Goal: Check status: Check status

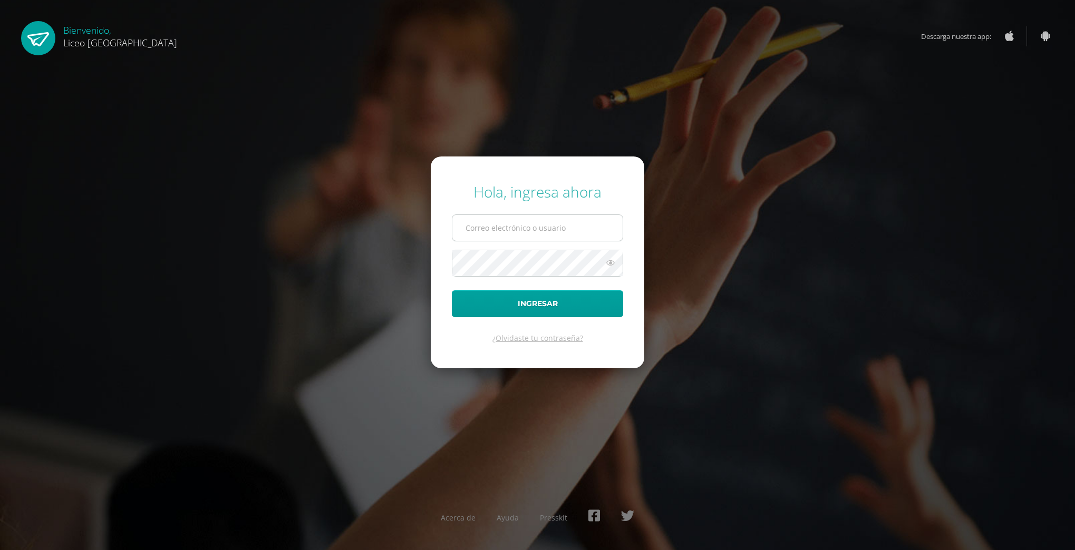
type input "20230153"
click at [593, 219] on input "20230153" at bounding box center [537, 228] width 170 height 26
click at [563, 299] on button "Ingresar" at bounding box center [537, 303] width 171 height 27
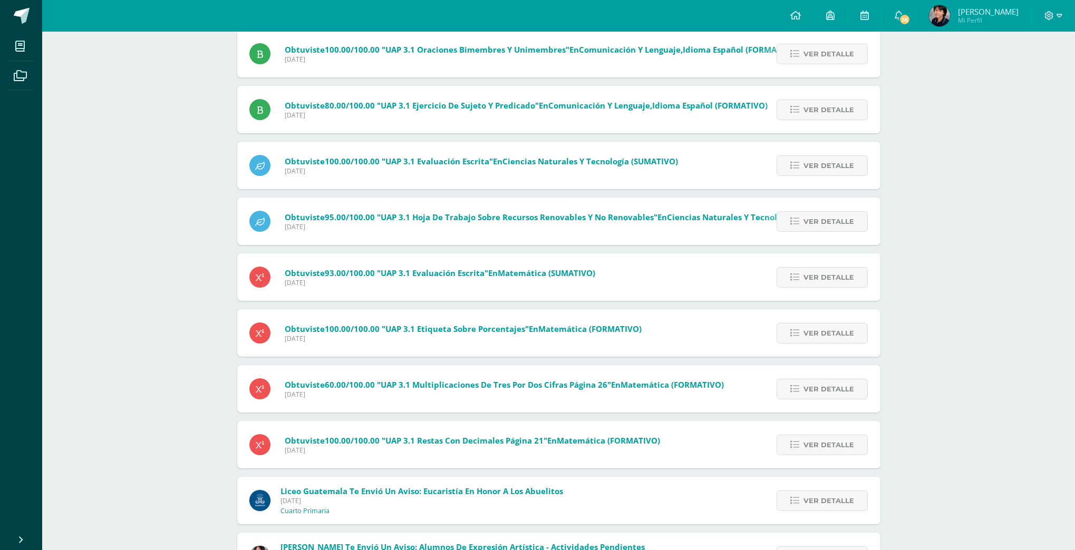
scroll to position [1649, 0]
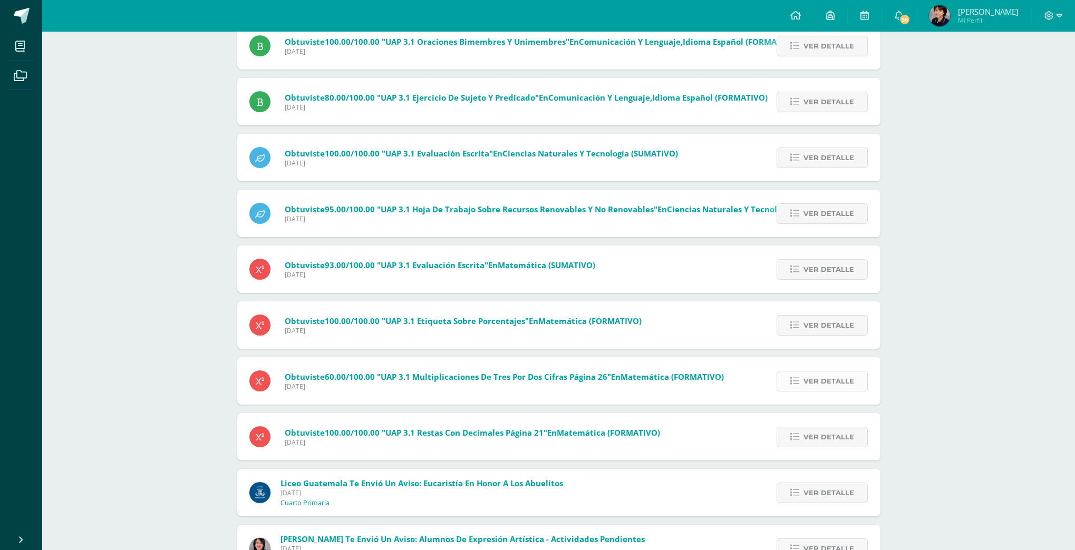
click at [815, 377] on span "Ver detalle" at bounding box center [828, 382] width 51 height 20
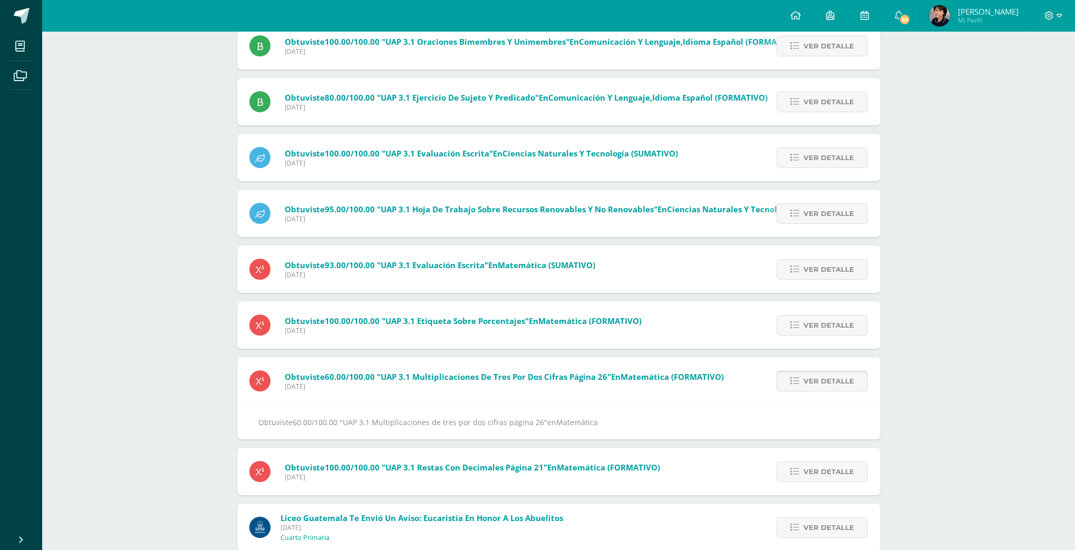
click at [815, 379] on span "Ver detalle" at bounding box center [828, 382] width 51 height 20
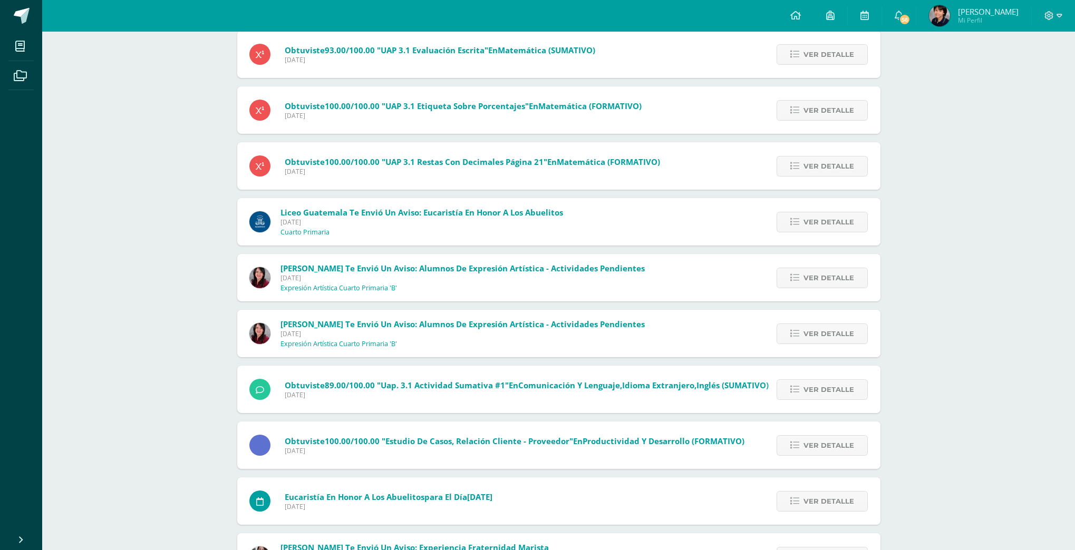
scroll to position [1863, 0]
click at [805, 391] on span "Ver detalle" at bounding box center [828, 391] width 51 height 20
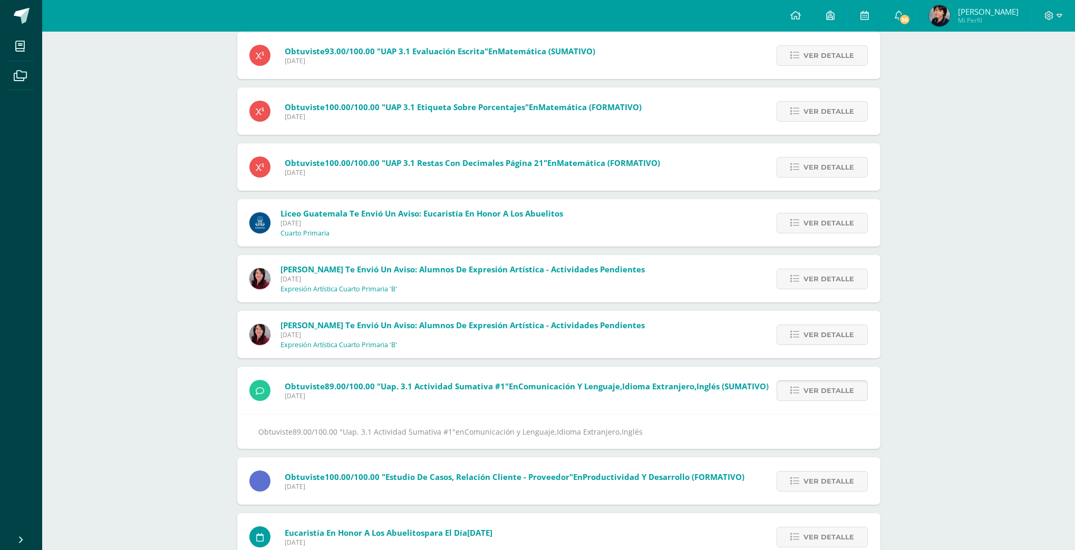
click at [785, 395] on link "Ver detalle" at bounding box center [821, 391] width 91 height 21
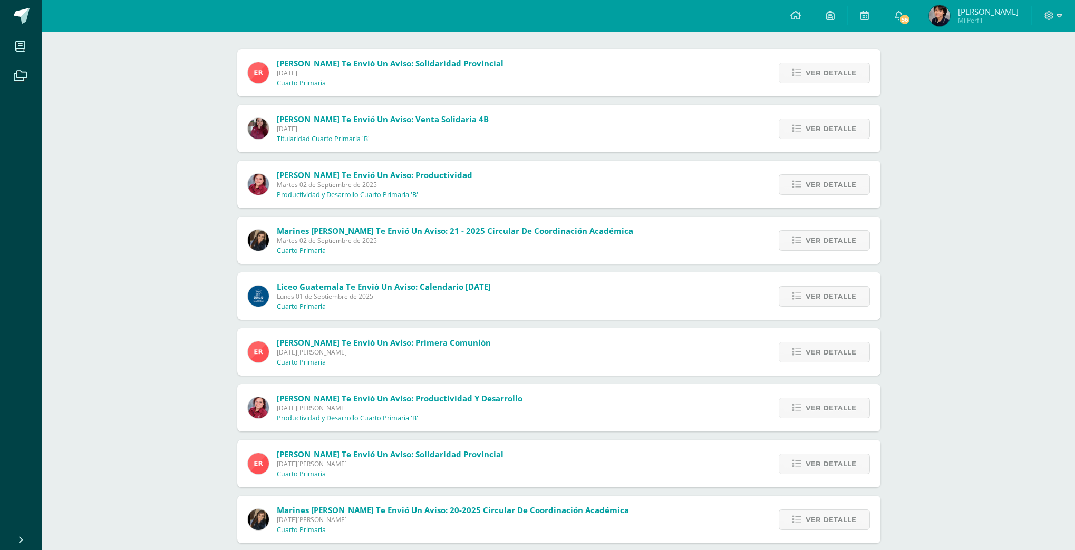
scroll to position [0, 0]
